Goal: Entertainment & Leisure: Consume media (video, audio)

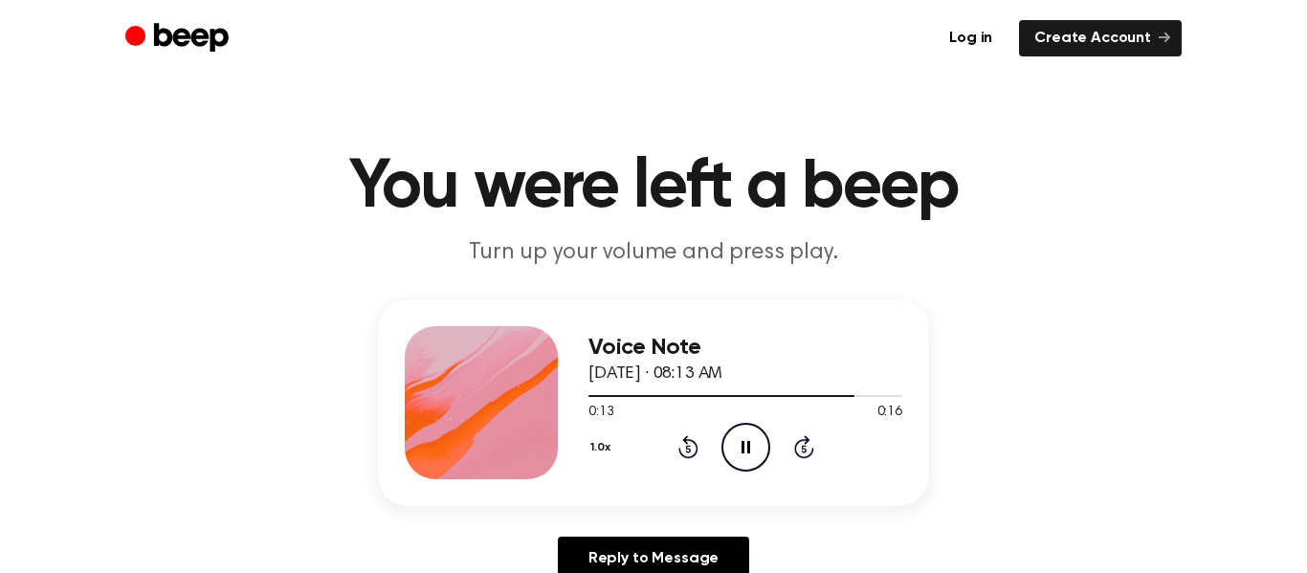
click at [756, 454] on icon "Pause Audio" at bounding box center [745, 447] width 49 height 49
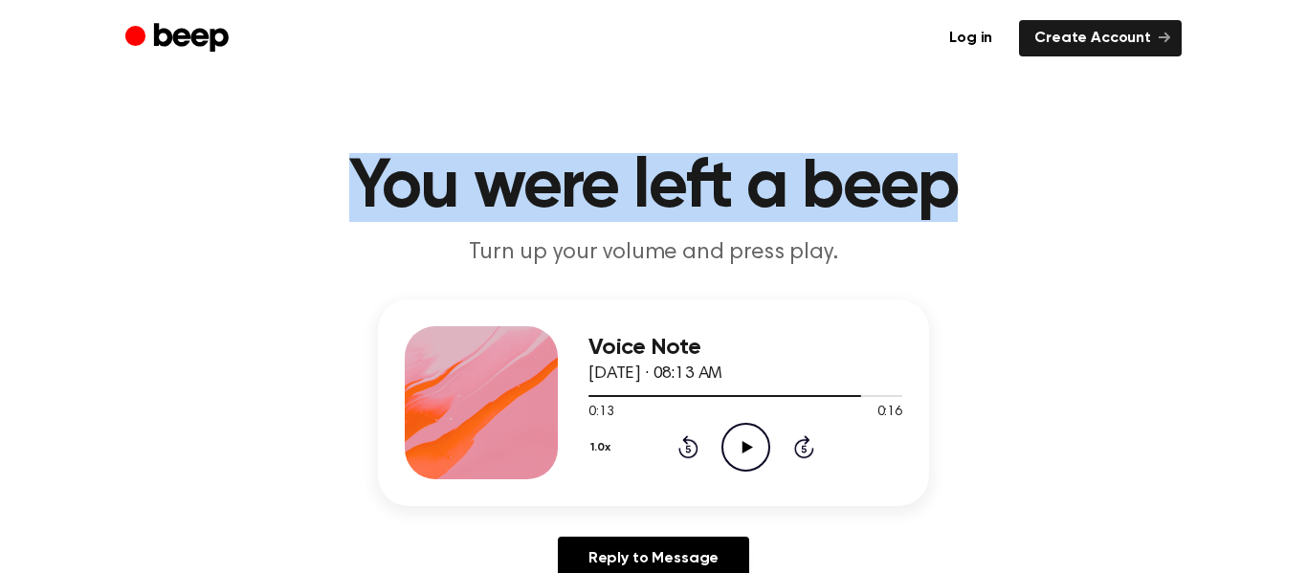
drag, startPoint x: 954, startPoint y: 184, endPoint x: 357, endPoint y: 174, distance: 597.1
click at [357, 174] on h1 "You were left a beep" at bounding box center [654, 187] width 980 height 69
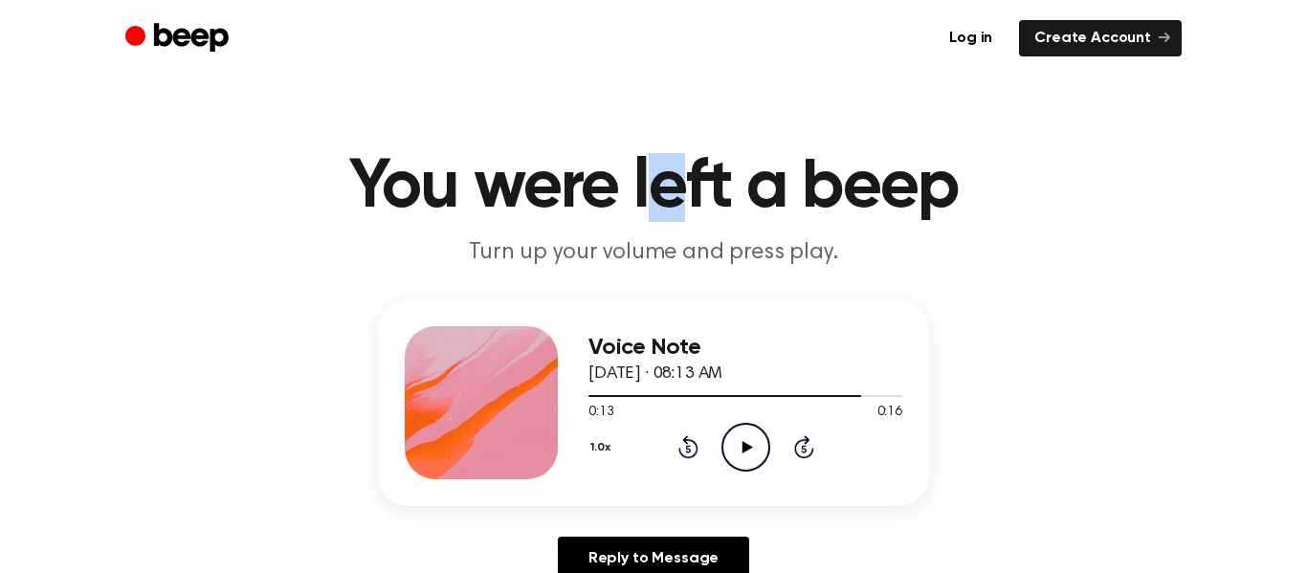
drag, startPoint x: 662, startPoint y: 133, endPoint x: 685, endPoint y: 202, distance: 72.6
drag, startPoint x: 651, startPoint y: 78, endPoint x: 653, endPoint y: 130, distance: 52.7
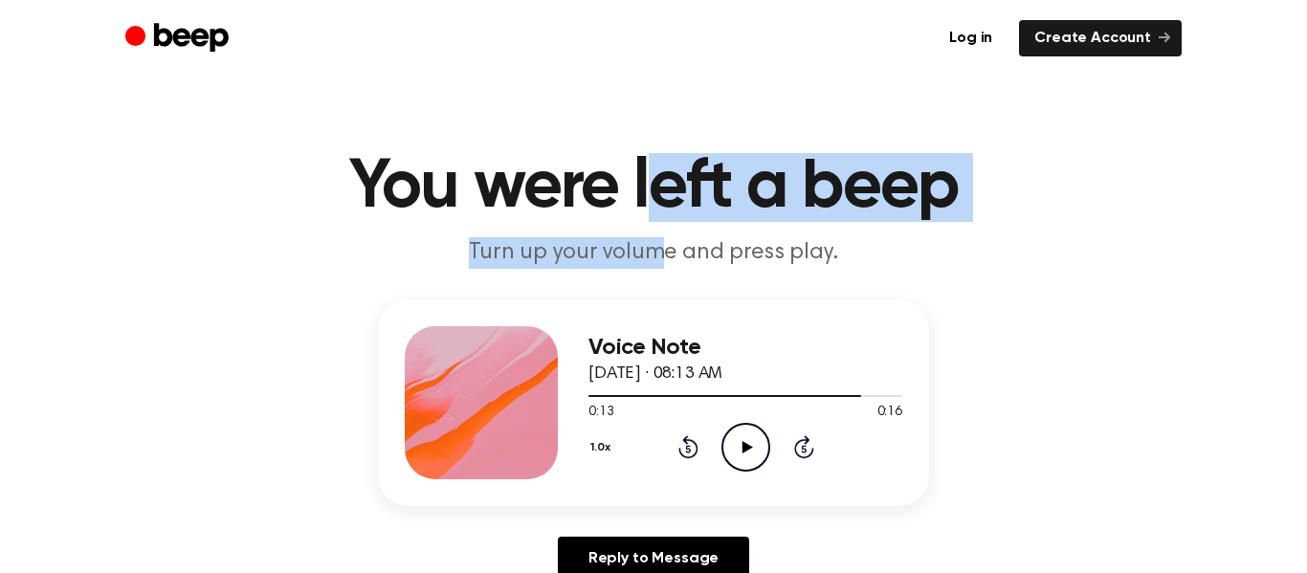
drag, startPoint x: 653, startPoint y: 130, endPoint x: 654, endPoint y: 244, distance: 113.9
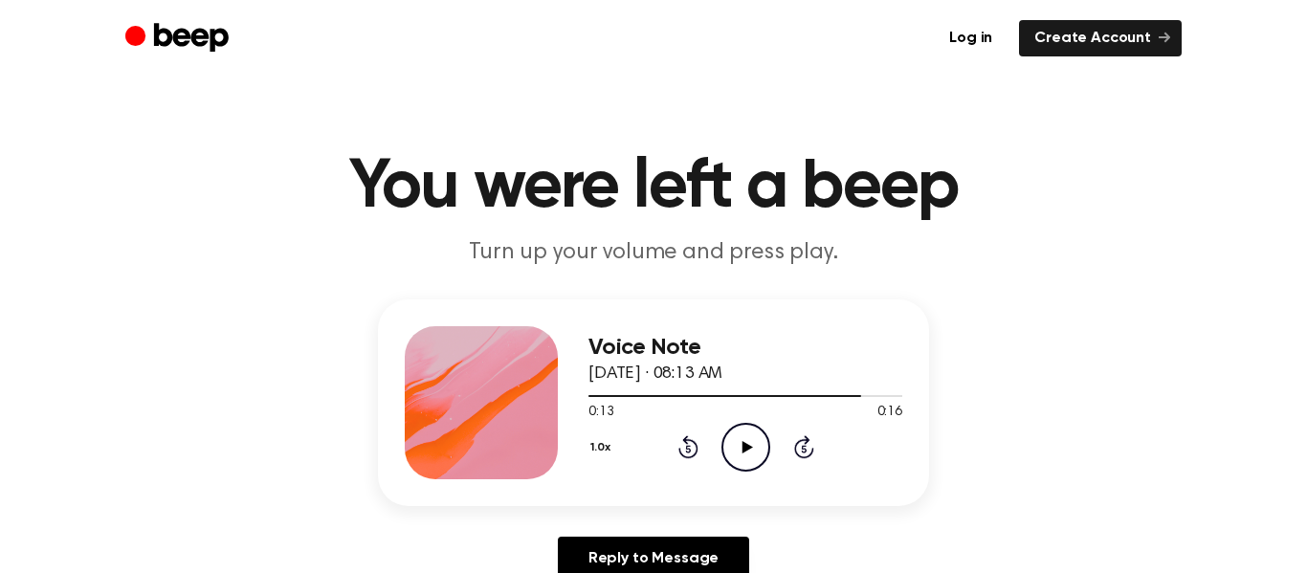
click at [661, 39] on ul "Log in Create Account" at bounding box center [715, 38] width 933 height 36
click at [618, 26] on ul "Log in Create Account" at bounding box center [715, 38] width 933 height 36
drag, startPoint x: 864, startPoint y: 396, endPoint x: 587, endPoint y: 390, distance: 276.6
click at [588, 390] on div at bounding box center [745, 395] width 314 height 15
drag, startPoint x: 658, startPoint y: 390, endPoint x: 608, endPoint y: 386, distance: 50.9
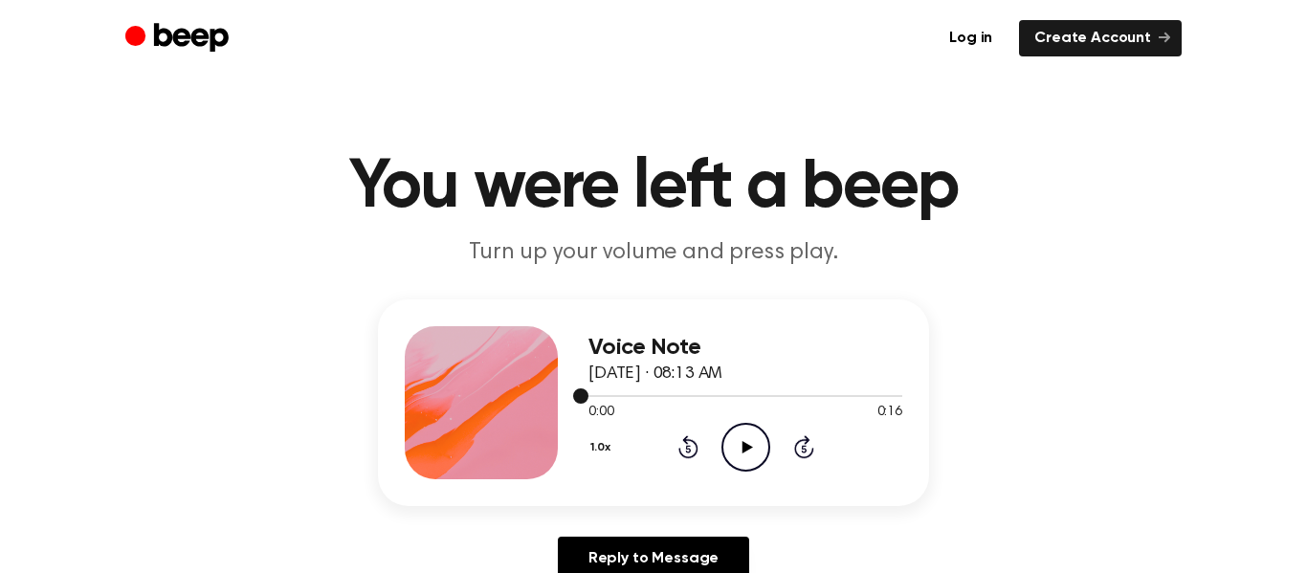
click at [608, 388] on div at bounding box center [745, 395] width 314 height 15
click at [612, 393] on div at bounding box center [745, 395] width 314 height 15
drag, startPoint x: 611, startPoint y: 393, endPoint x: 583, endPoint y: 388, distance: 29.1
click at [583, 388] on div "Voice Note [DATE] · 08:13 AM 0:01 0:16 Your browser does not support the [objec…" at bounding box center [653, 402] width 551 height 207
click at [590, 397] on div at bounding box center [745, 395] width 314 height 15
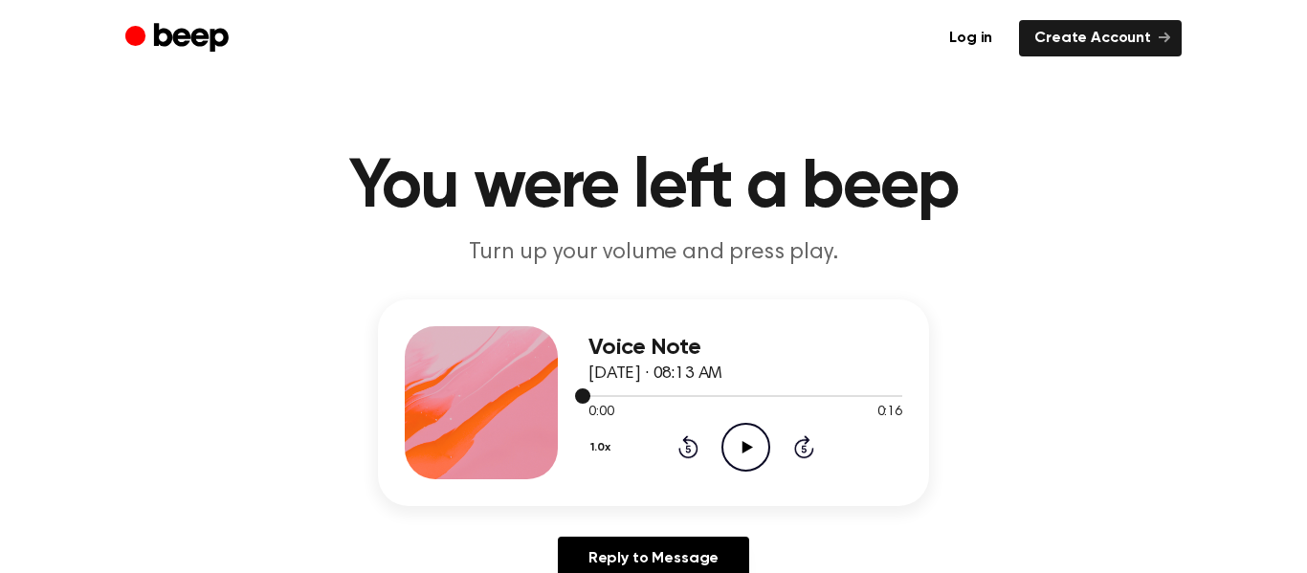
click at [698, 395] on div at bounding box center [745, 396] width 314 height 2
click at [810, 398] on div at bounding box center [745, 395] width 314 height 15
drag, startPoint x: 810, startPoint y: 398, endPoint x: 632, endPoint y: 397, distance: 178.0
click at [632, 397] on div at bounding box center [745, 395] width 314 height 15
click at [635, 397] on div at bounding box center [745, 395] width 314 height 15
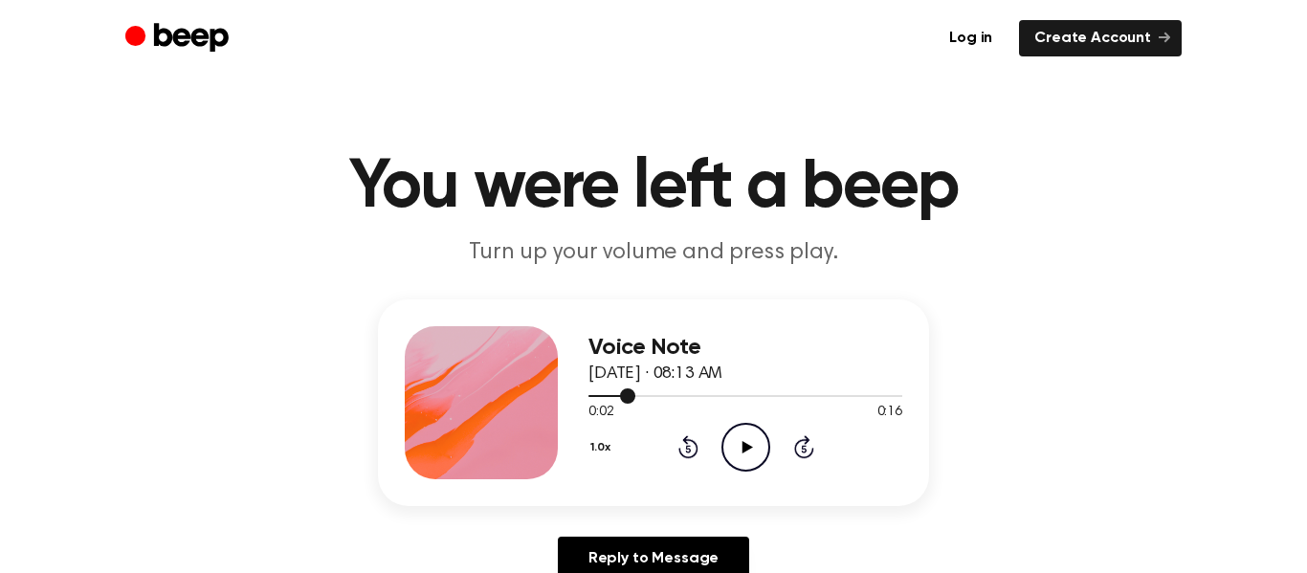
click at [639, 397] on div at bounding box center [745, 395] width 314 height 15
click at [646, 396] on div at bounding box center [745, 395] width 314 height 15
click at [654, 395] on div at bounding box center [745, 396] width 314 height 2
click at [643, 398] on span at bounding box center [646, 395] width 15 height 15
